Goal: Navigation & Orientation: Find specific page/section

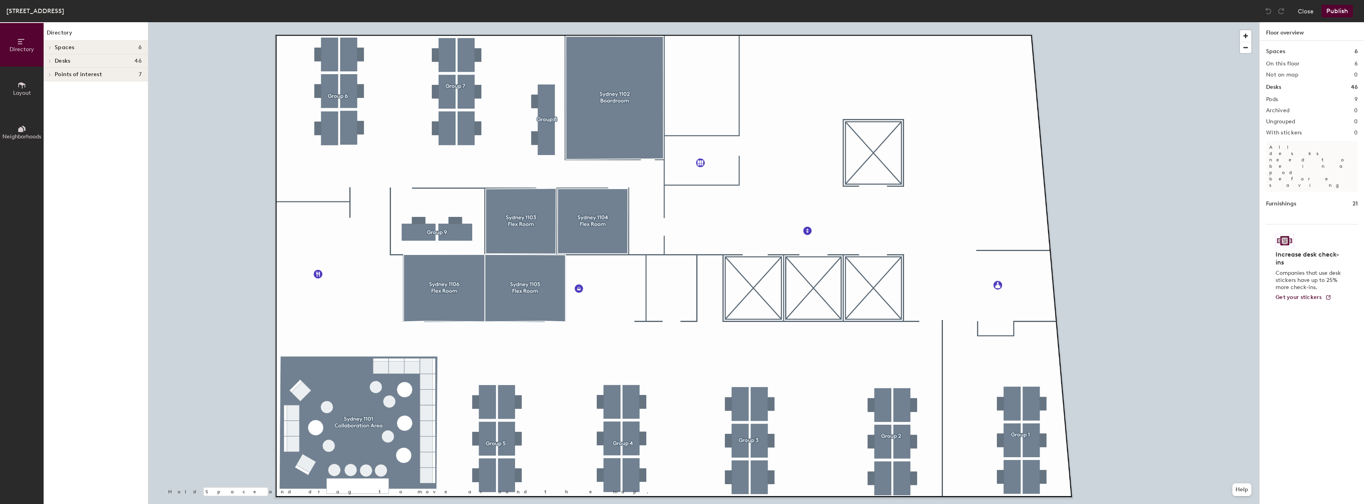
click at [1130, 22] on div at bounding box center [703, 22] width 1111 height 0
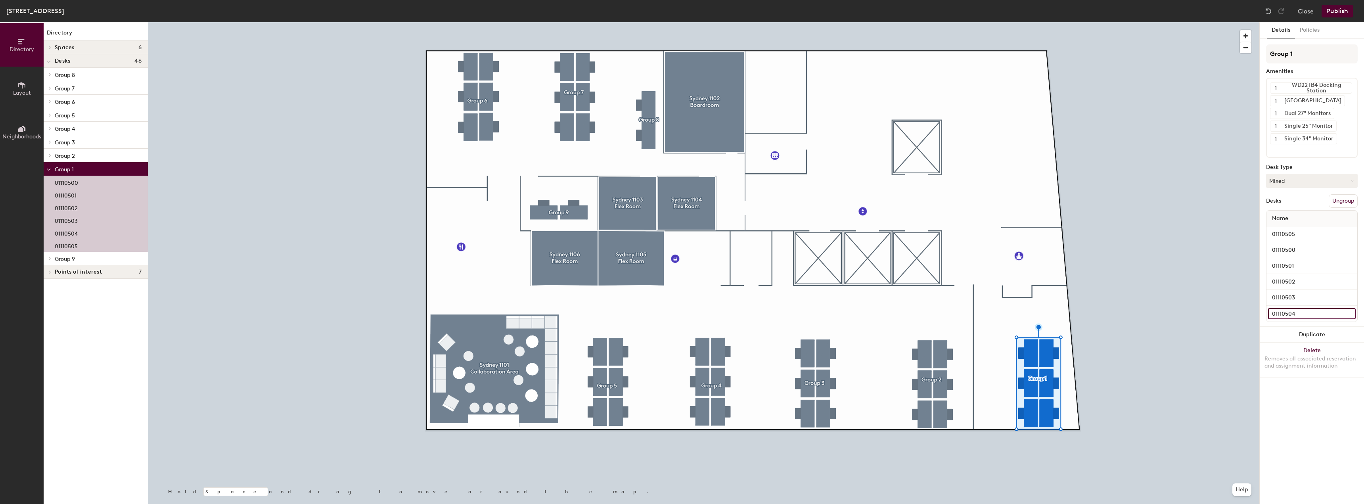
click at [1316, 312] on input "01110504" at bounding box center [1312, 313] width 88 height 11
click at [1310, 299] on input "01110503" at bounding box center [1312, 297] width 88 height 11
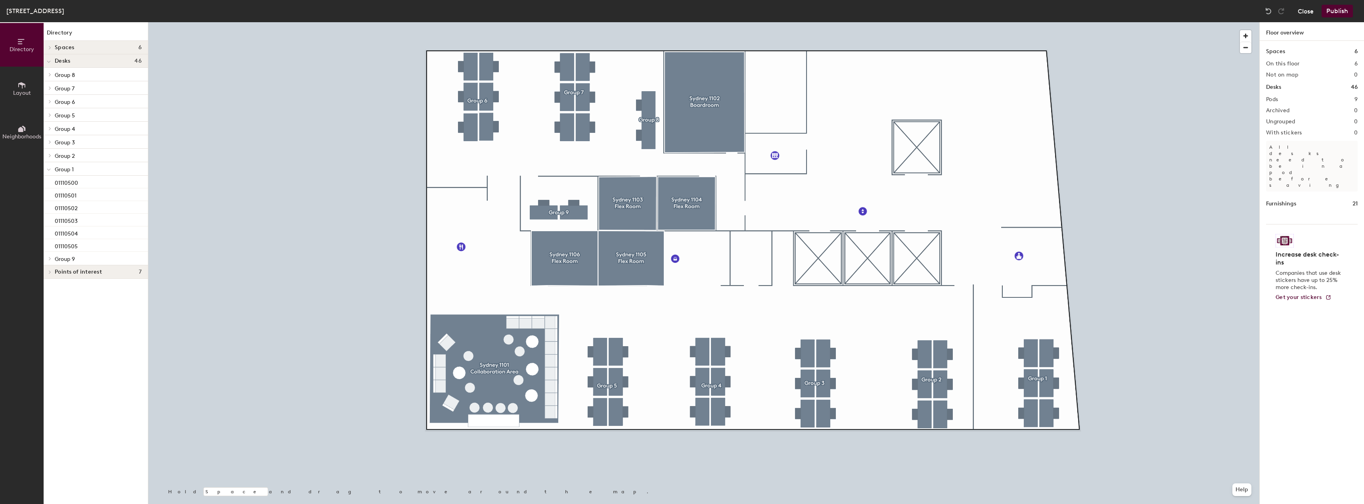
click at [1307, 12] on button "Close" at bounding box center [1306, 11] width 16 height 13
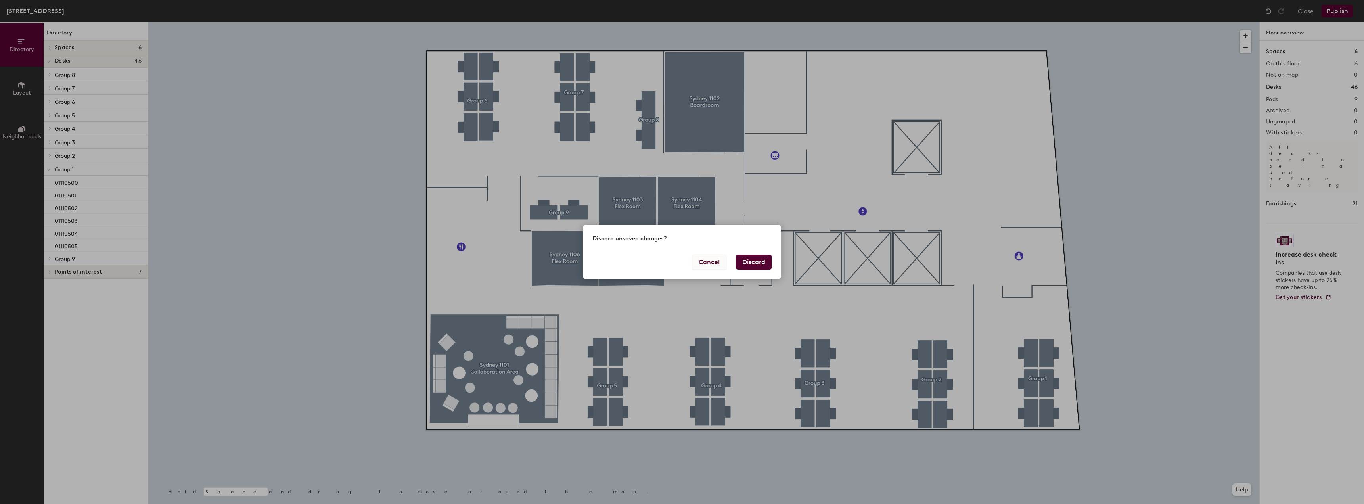
click at [715, 260] on button "Cancel" at bounding box center [709, 262] width 34 height 15
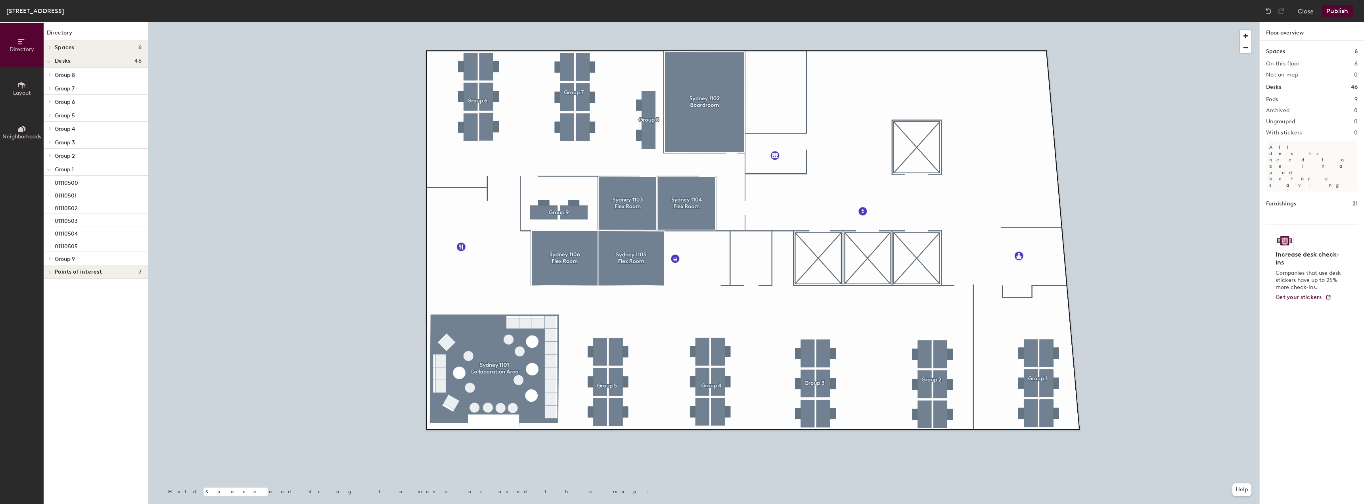
click at [9, 90] on button "Layout" at bounding box center [22, 89] width 44 height 44
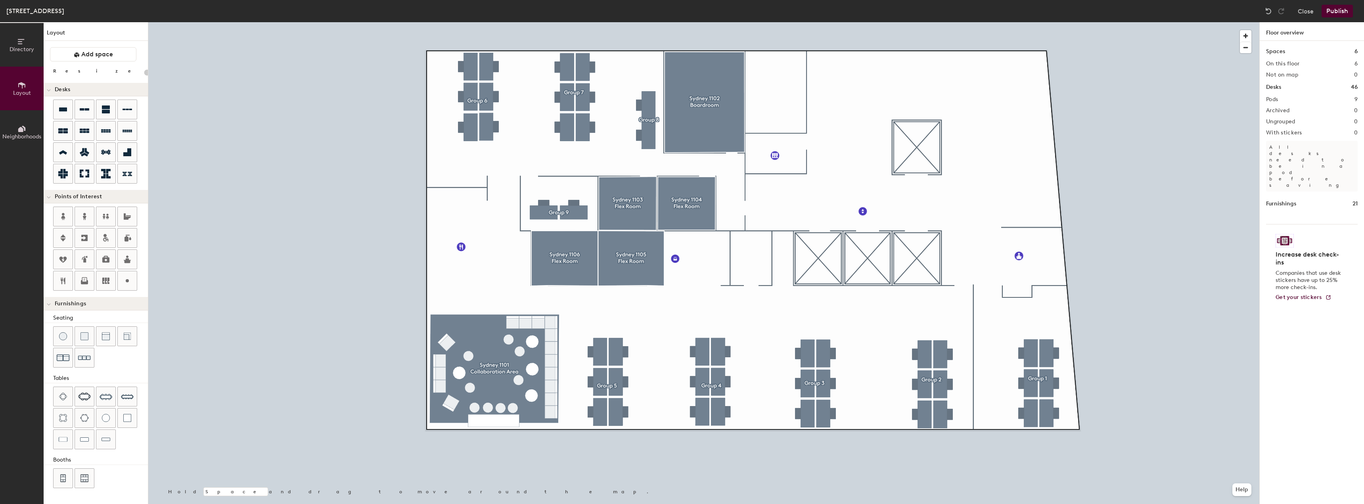
click at [13, 50] on span "Directory" at bounding box center [22, 49] width 25 height 7
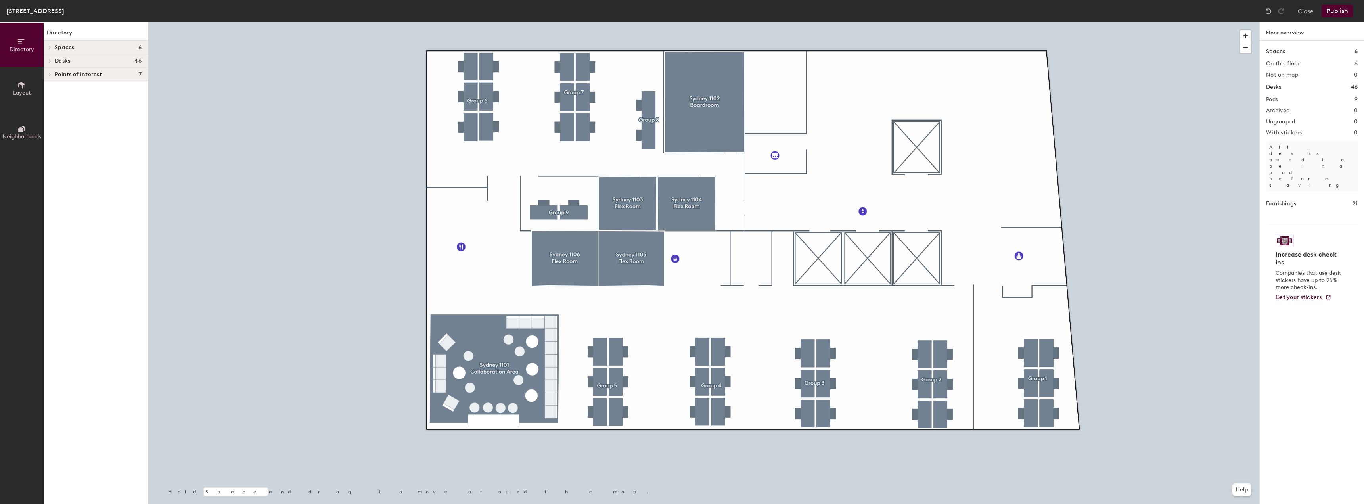
click at [60, 60] on span "Desks" at bounding box center [62, 61] width 15 height 6
click at [71, 165] on p "Group 1" at bounding box center [98, 169] width 87 height 10
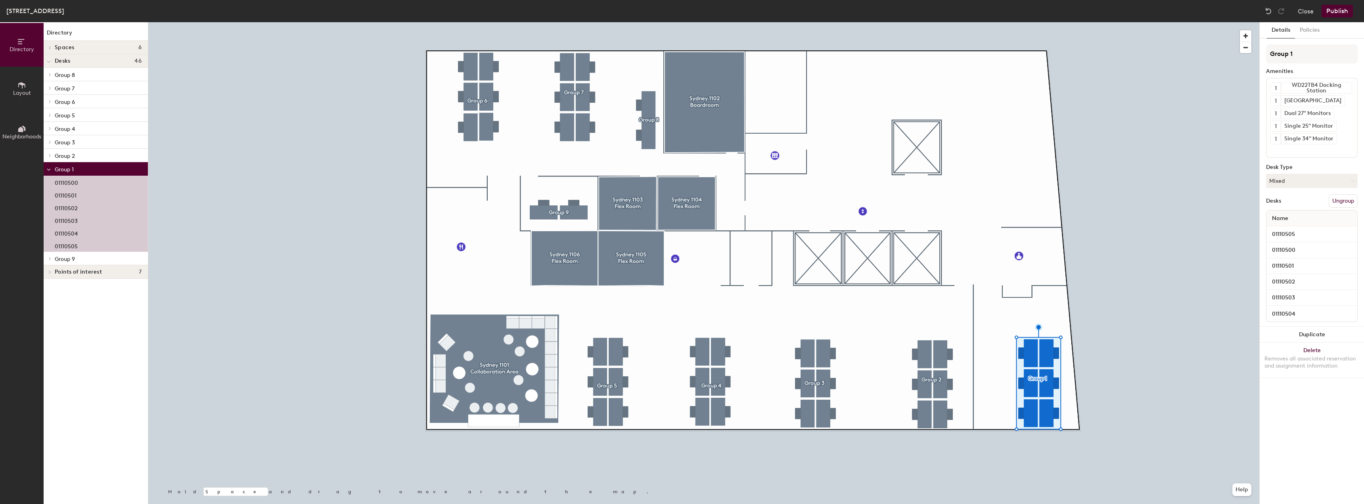
click at [72, 242] on p "01110505" at bounding box center [66, 245] width 23 height 9
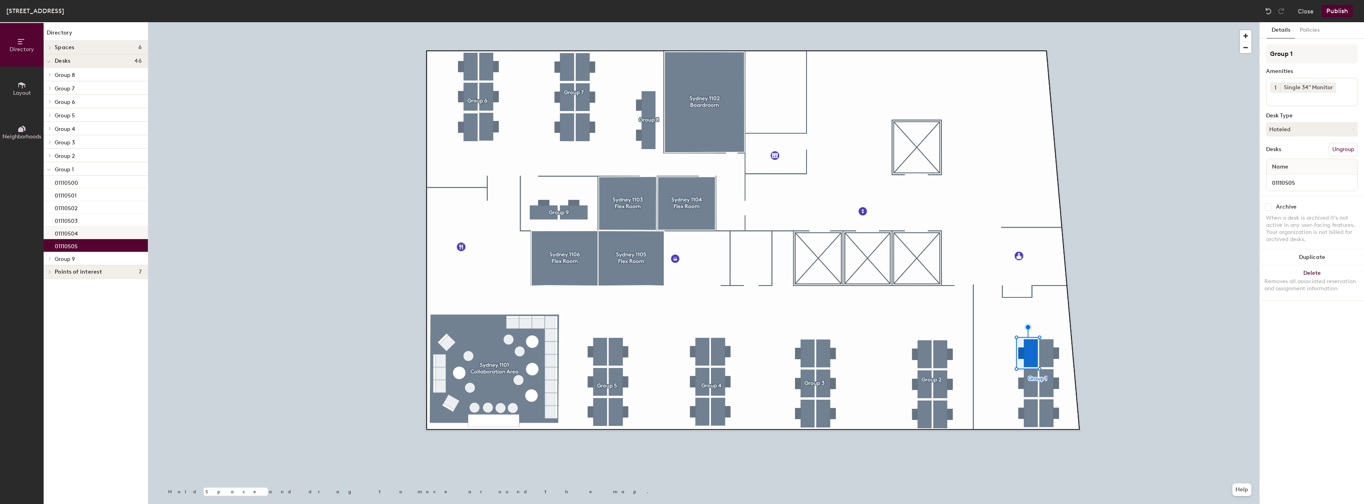
click at [80, 235] on div "01110504" at bounding box center [96, 232] width 104 height 13
click at [79, 223] on div "01110503" at bounding box center [96, 220] width 104 height 13
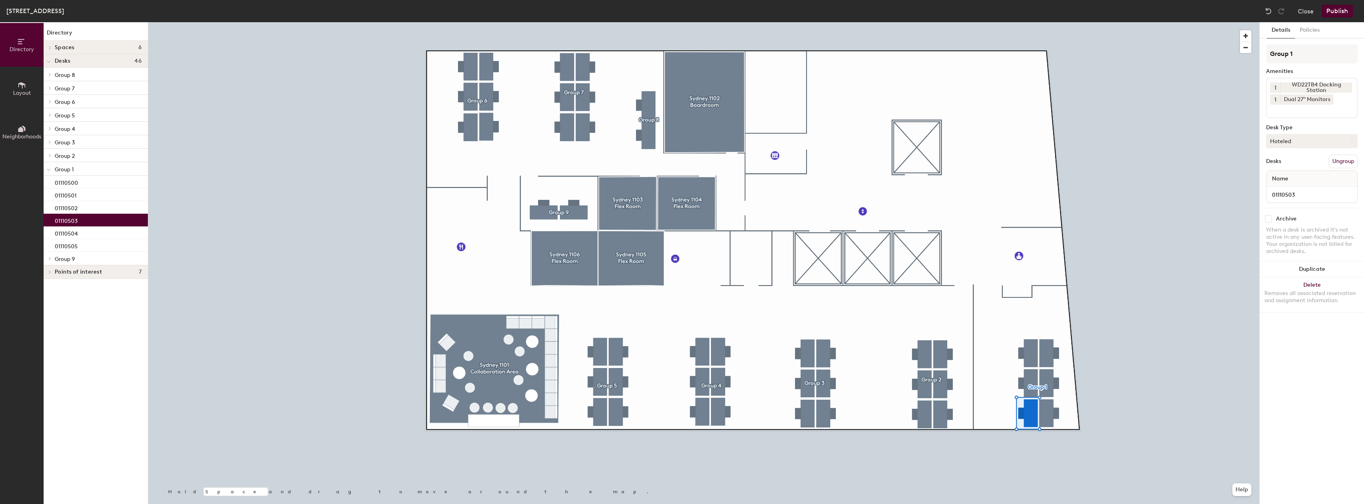
click at [1311, 142] on button "Hoteled" at bounding box center [1312, 141] width 92 height 14
click at [1293, 167] on div "Assigned" at bounding box center [1305, 166] width 79 height 12
